Goal: Entertainment & Leisure: Consume media (video, audio)

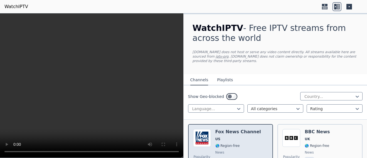
scroll to position [56, 0]
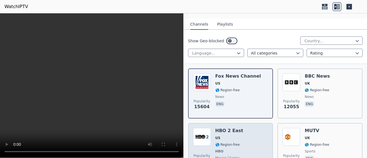
click at [232, 136] on span "US" at bounding box center [229, 138] width 28 height 4
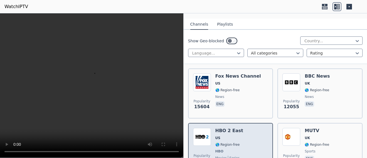
scroll to position [111, 0]
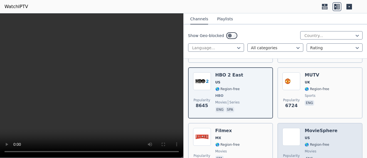
click at [325, 130] on div "MovieSphere US 🌎 Region-free movies eng" at bounding box center [321, 148] width 33 height 40
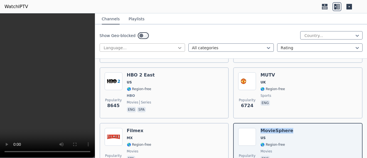
click at [179, 47] on icon at bounding box center [180, 48] width 6 height 6
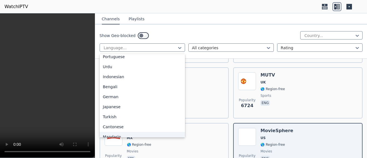
scroll to position [139, 0]
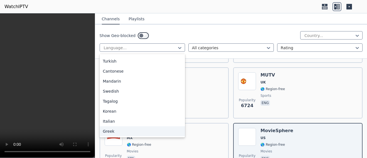
click at [116, 131] on div "Greek" at bounding box center [142, 131] width 85 height 10
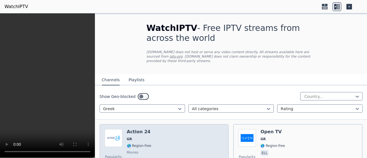
click at [170, 130] on div "Popularity 1548 Action 24 GR 🌎 Region-free movies ell" at bounding box center [164, 149] width 119 height 40
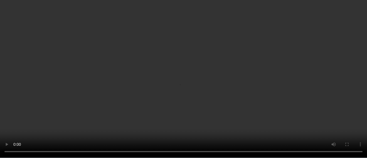
scroll to position [56, 0]
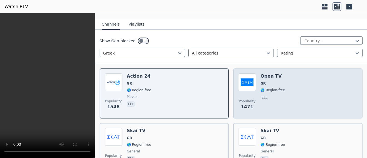
click at [315, 83] on div "Popularity 1471 Open TV GR 🌎 Region-free ell" at bounding box center [297, 93] width 119 height 40
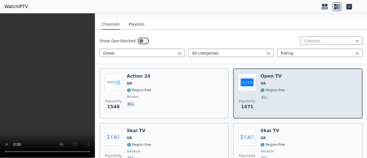
scroll to position [111, 0]
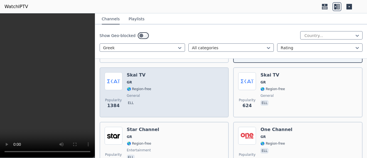
click at [177, 91] on div "Popularity 1384 Skai TV GR 🌎 Region-free general ell" at bounding box center [164, 92] width 119 height 40
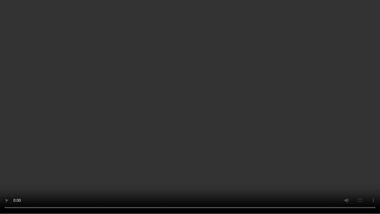
click at [190, 102] on video at bounding box center [190, 107] width 380 height 214
drag, startPoint x: 190, startPoint y: 102, endPoint x: 188, endPoint y: 63, distance: 39.3
click at [190, 102] on video at bounding box center [190, 107] width 380 height 214
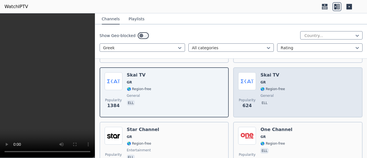
click at [290, 78] on div "Popularity 624 Skai TV GR 🌎 Region-free general ell" at bounding box center [297, 92] width 119 height 40
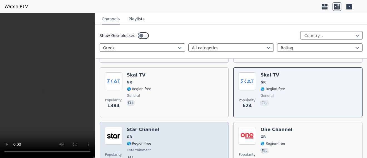
click at [166, 136] on div "Popularity 573 Star Channel GR 🌎 Region-free entertainment ell" at bounding box center [164, 147] width 119 height 40
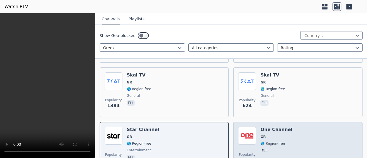
click at [316, 141] on div "Popularity 390 One Channel GR 🌎 Region-free ell" at bounding box center [297, 147] width 119 height 40
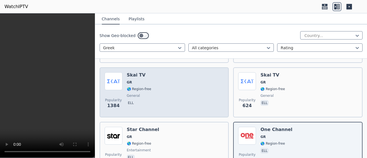
click at [176, 91] on div "Popularity 1384 Skai TV GR 🌎 Region-free general ell" at bounding box center [164, 92] width 119 height 40
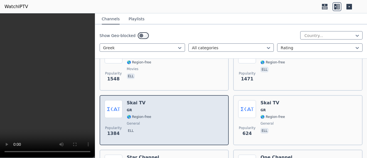
scroll to position [0, 0]
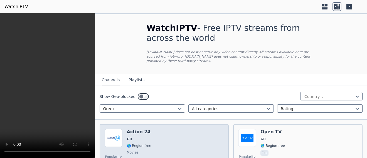
click at [173, 136] on div "Popularity 1548 Action 24 GR 🌎 Region-free movies ell" at bounding box center [164, 149] width 119 height 40
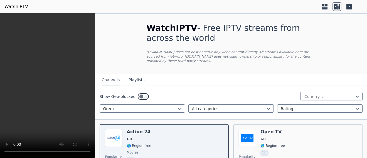
click at [60, 69] on video at bounding box center [47, 85] width 95 height 145
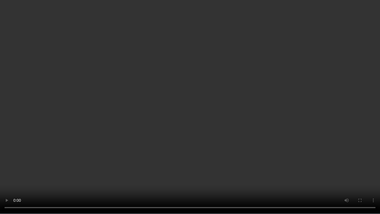
click at [236, 104] on video at bounding box center [190, 107] width 380 height 214
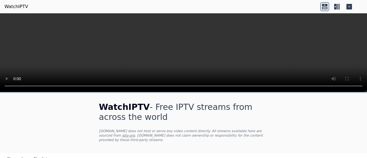
click at [336, 5] on icon at bounding box center [335, 7] width 3 height 6
